Goal: Information Seeking & Learning: Understand process/instructions

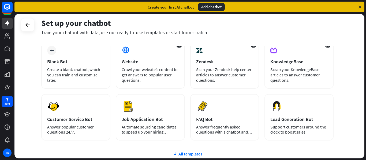
scroll to position [31, 0]
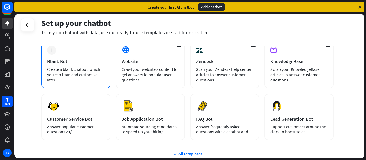
click at [88, 75] on div "Create a blank chatbot, which you can train and customize later." at bounding box center [75, 75] width 57 height 16
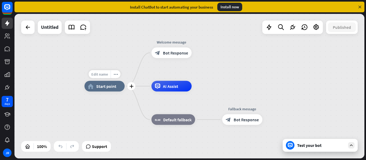
click at [95, 74] on span "Edit name" at bounding box center [99, 74] width 17 height 5
click at [315, 146] on div "Test your bot" at bounding box center [321, 145] width 48 height 5
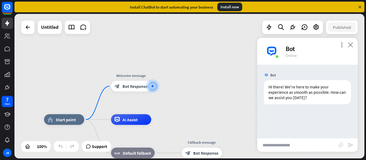
click at [351, 43] on icon "close" at bounding box center [349, 44] width 5 height 5
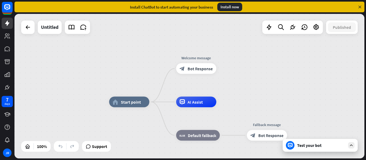
drag, startPoint x: 217, startPoint y: 94, endPoint x: 331, endPoint y: 62, distance: 118.3
click at [331, 62] on div "home_2 Start point Welcome message block_bot_response Bot Response AI Assist bl…" at bounding box center [189, 86] width 350 height 145
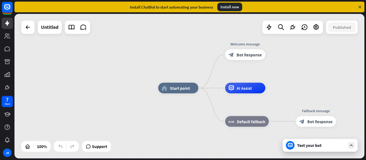
drag, startPoint x: 299, startPoint y: 73, endPoint x: 286, endPoint y: 76, distance: 14.2
click at [286, 76] on div "home_2 Start point Welcome message block_bot_response Bot Response AI Assist bl…" at bounding box center [189, 86] width 350 height 145
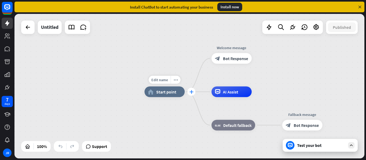
click at [189, 94] on div "plus" at bounding box center [191, 92] width 8 height 8
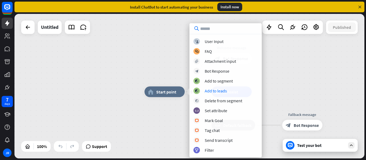
click at [128, 112] on div "plus home_2 Start point Welcome message block_bot_response Bot Response AI Assi…" at bounding box center [189, 86] width 350 height 145
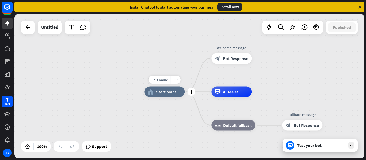
click at [159, 93] on span "Start point" at bounding box center [166, 91] width 20 height 5
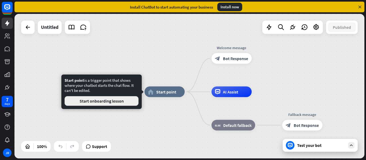
click at [112, 101] on button "Start onboarding lesson" at bounding box center [102, 101] width 74 height 10
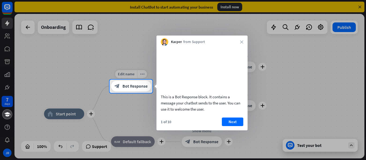
click at [152, 89] on div at bounding box center [258, 86] width 213 height 13
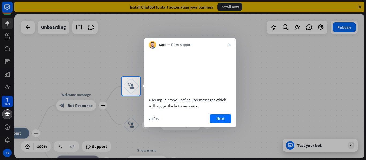
click at [229, 41] on div "Kacper from Support close" at bounding box center [189, 44] width 91 height 10
click at [214, 123] on button "Next" at bounding box center [220, 119] width 21 height 9
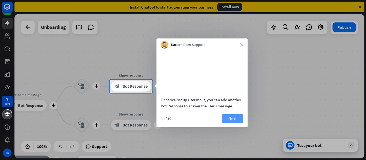
click at [228, 123] on button "Next" at bounding box center [232, 119] width 21 height 9
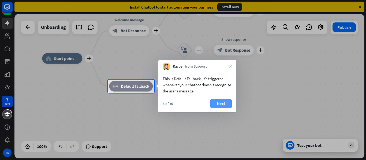
click at [227, 103] on button "Next" at bounding box center [220, 104] width 21 height 9
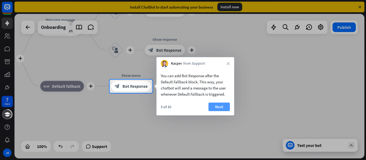
click at [225, 104] on button "Next" at bounding box center [218, 107] width 21 height 9
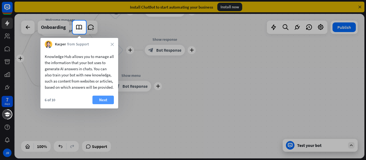
click at [107, 104] on button "Next" at bounding box center [102, 100] width 21 height 9
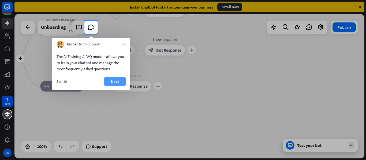
click at [109, 83] on button "Next" at bounding box center [114, 81] width 21 height 9
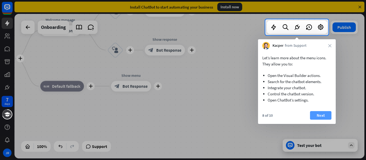
click at [314, 113] on button "Next" at bounding box center [320, 115] width 21 height 9
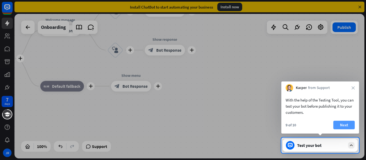
click at [342, 125] on button "Next" at bounding box center [343, 125] width 21 height 9
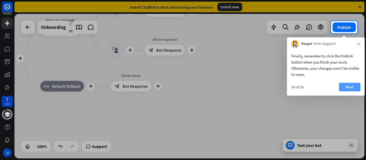
click at [346, 86] on button "Next" at bounding box center [349, 87] width 21 height 9
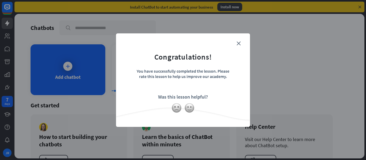
click at [245, 39] on div "close Congratulations! You have successfully completed the lesson. Please rate …" at bounding box center [183, 80] width 134 height 94
click at [242, 41] on form "Congratulations! You have successfully completed the lesson. Please rate this l…" at bounding box center [183, 72] width 120 height 64
click at [240, 42] on icon "close" at bounding box center [238, 43] width 4 height 4
